Goal: Task Accomplishment & Management: Use online tool/utility

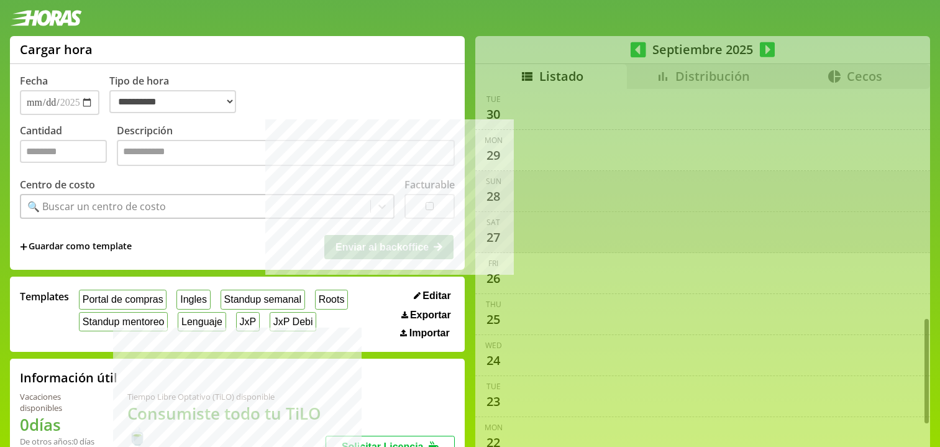
select select "**********"
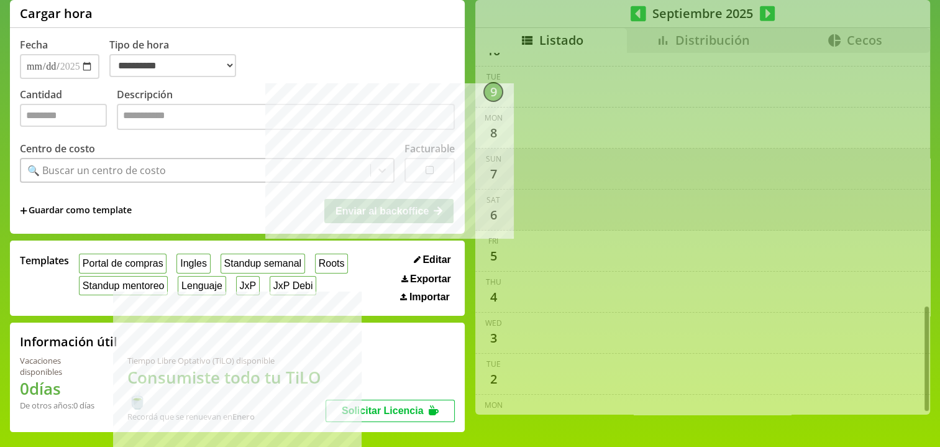
scroll to position [13, 0]
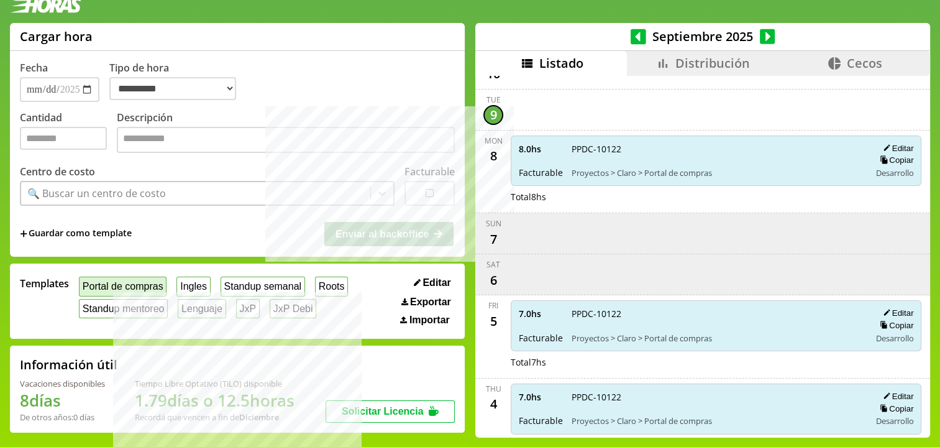
click at [102, 286] on button "Portal de compras" at bounding box center [123, 285] width 88 height 19
click at [60, 142] on input "Cantidad" at bounding box center [63, 138] width 87 height 23
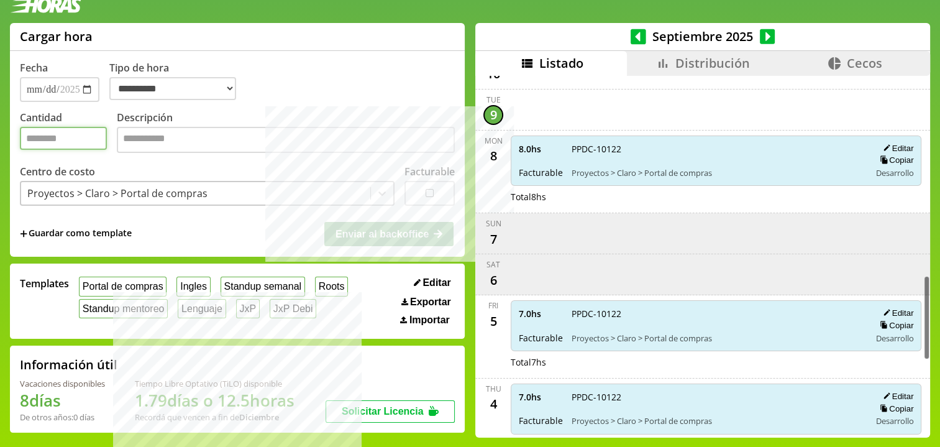
type input "*"
drag, startPoint x: 571, startPoint y: 127, endPoint x: 614, endPoint y: 129, distance: 42.9
click at [614, 143] on span "PPDC-10122" at bounding box center [715, 149] width 289 height 12
click at [540, 143] on span "8.0 hs" at bounding box center [541, 149] width 44 height 12
click at [574, 143] on span "PPDC-10122" at bounding box center [715, 149] width 289 height 12
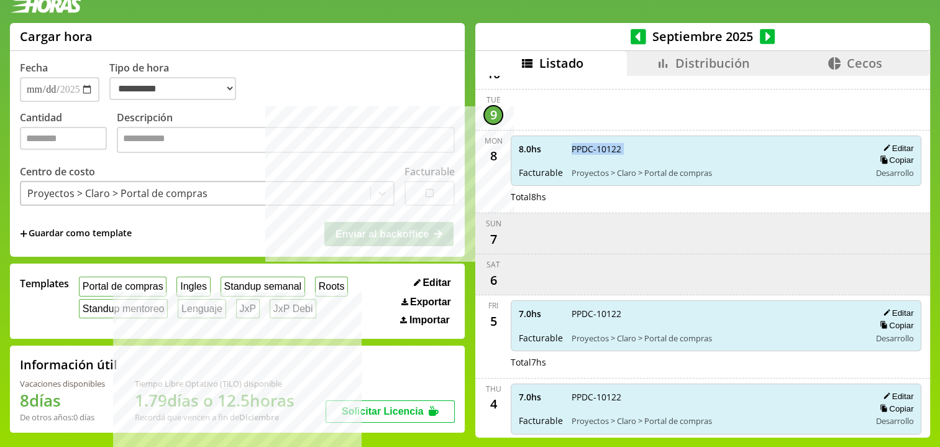
drag, startPoint x: 574, startPoint y: 129, endPoint x: 629, endPoint y: 132, distance: 54.8
click at [629, 143] on span "PPDC-10122" at bounding box center [715, 149] width 289 height 12
paste textarea "**********"
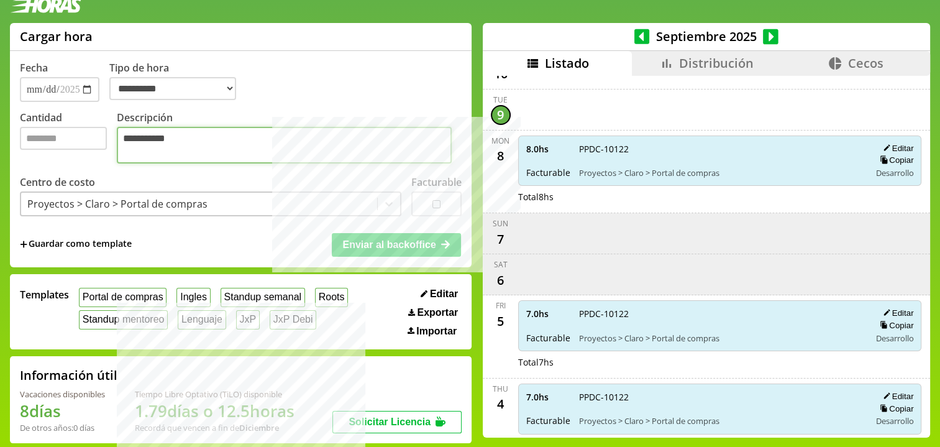
type textarea "**********"
click at [353, 252] on button "Enviar al backoffice" at bounding box center [396, 245] width 129 height 24
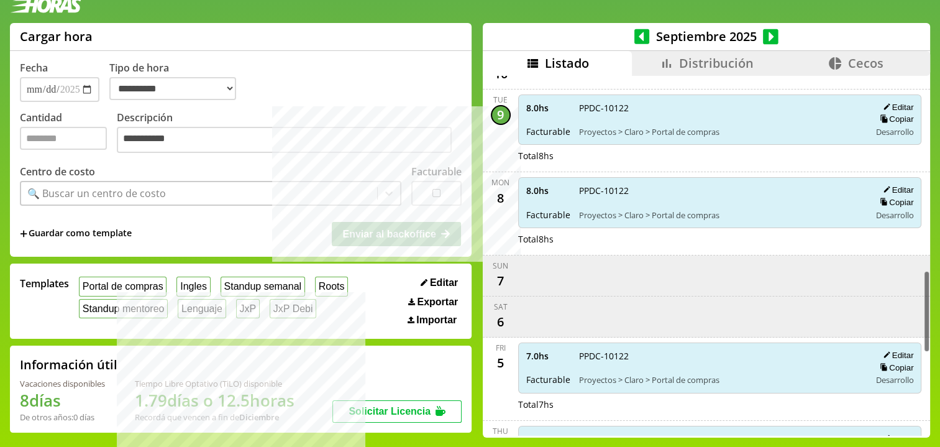
click at [665, 59] on icon at bounding box center [666, 63] width 15 height 15
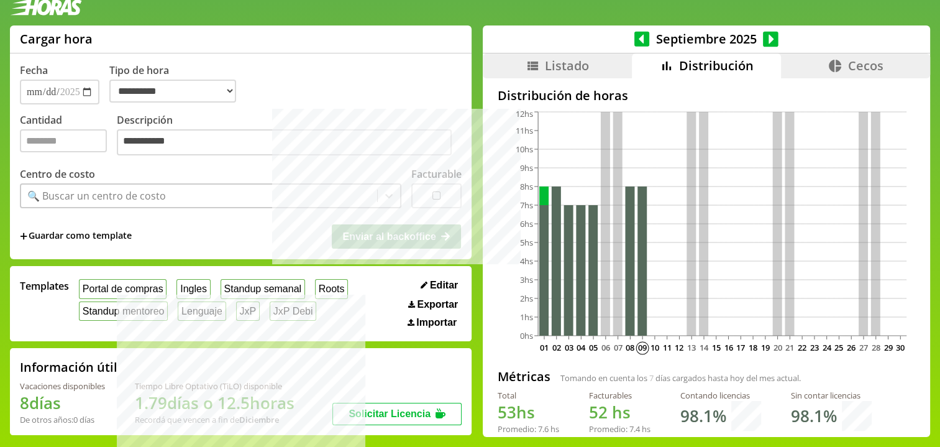
scroll to position [15, 0]
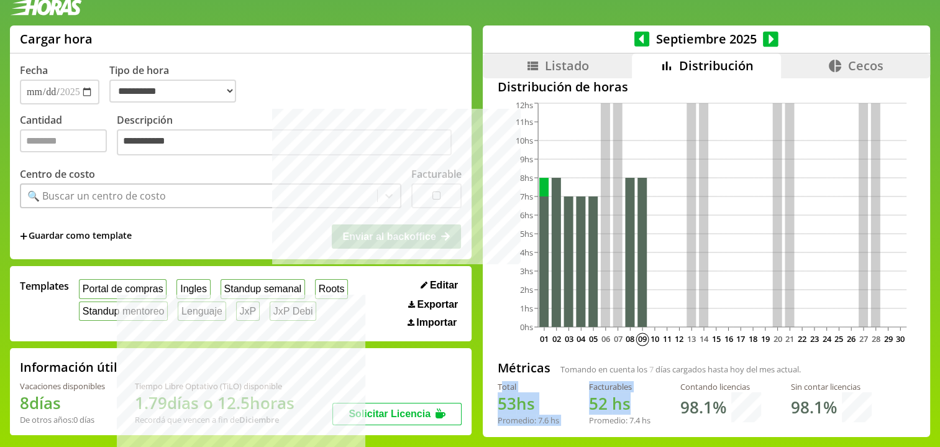
drag, startPoint x: 489, startPoint y: 384, endPoint x: 639, endPoint y: 412, distance: 151.6
click at [639, 412] on div "Total 53 hs Promedio: 7.6 hs Facturables 52 hs Promedio: 7.4 hs Contando licenc…" at bounding box center [706, 408] width 417 height 55
click at [639, 412] on h1 "52 hs" at bounding box center [619, 403] width 61 height 22
click at [587, 63] on li "Listado" at bounding box center [557, 65] width 149 height 25
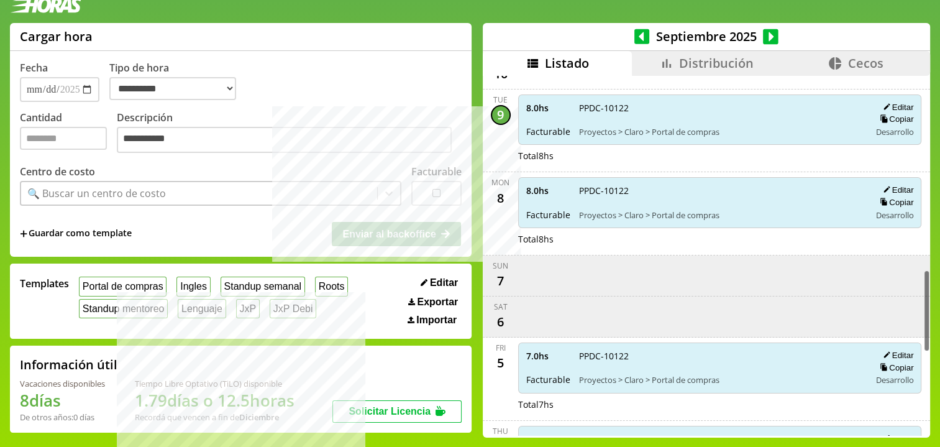
scroll to position [850, 0]
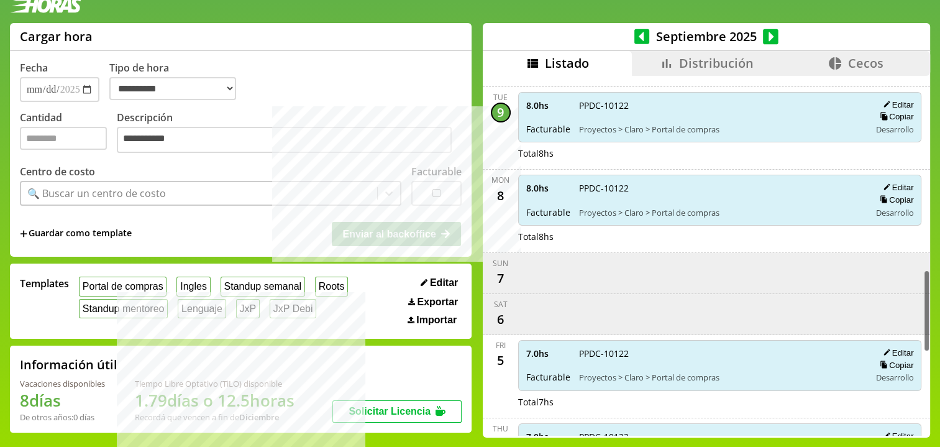
click at [632, 65] on li "Distribución" at bounding box center [706, 63] width 149 height 25
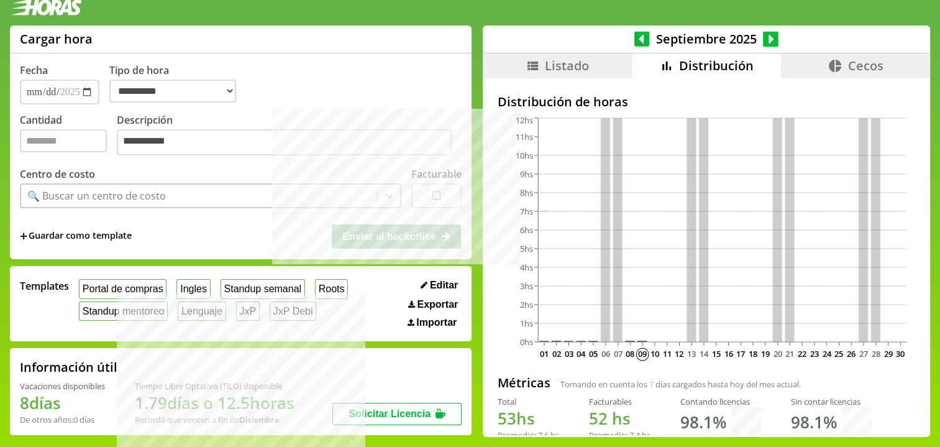
scroll to position [11, 0]
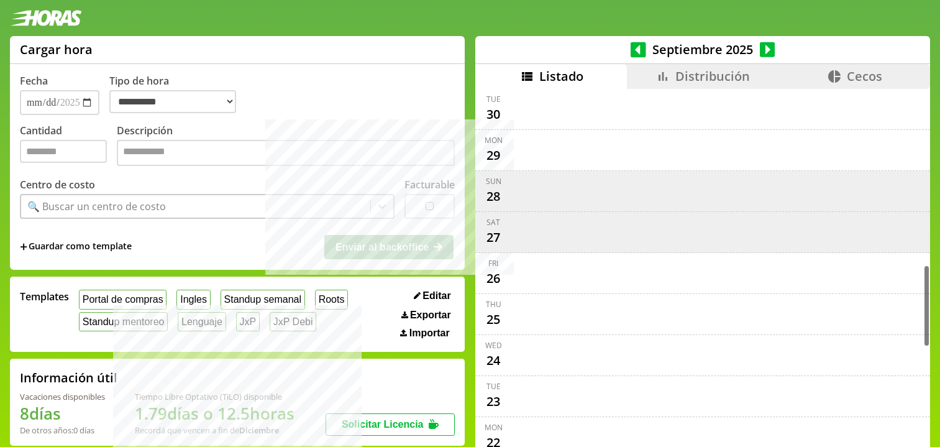
select select "**********"
